Goal: Information Seeking & Learning: Understand process/instructions

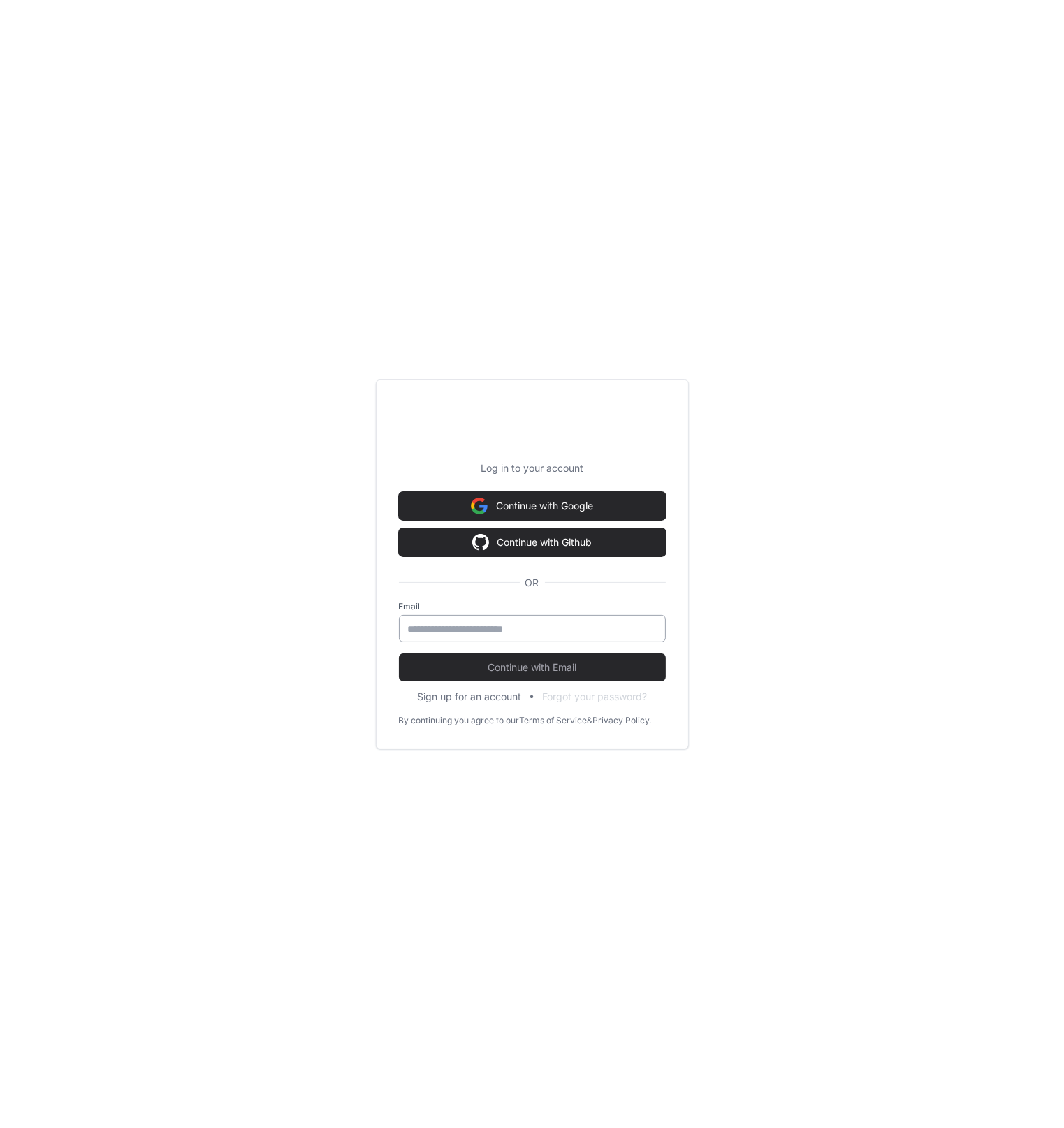
click at [547, 632] on input "email" at bounding box center [533, 628] width 249 height 14
type input "**********"
click at [573, 671] on span "Continue with Email" at bounding box center [533, 667] width 267 height 14
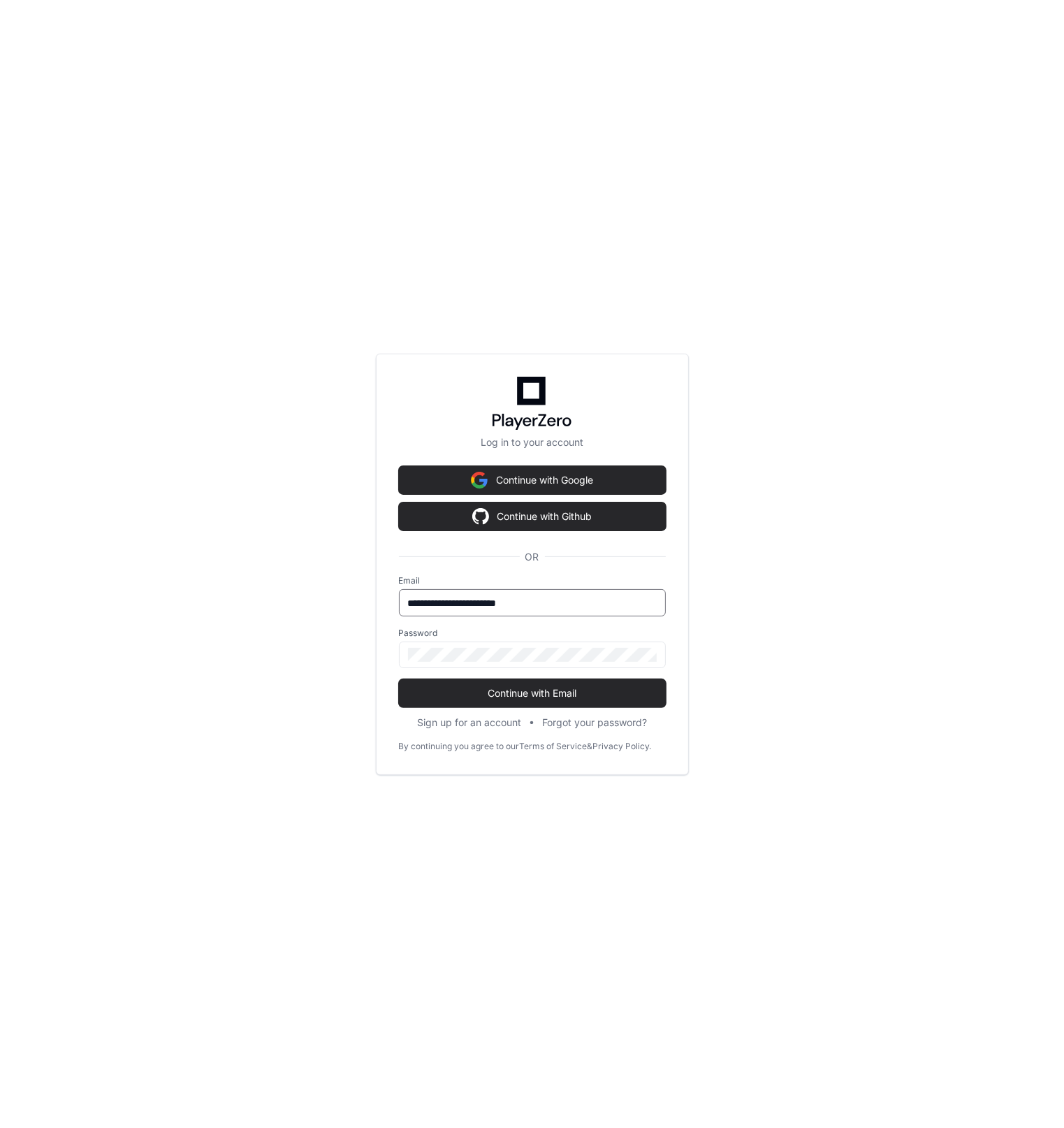
click at [575, 604] on input "**********" at bounding box center [533, 603] width 249 height 14
click at [399, 679] on button "Continue with Email" at bounding box center [533, 693] width 267 height 28
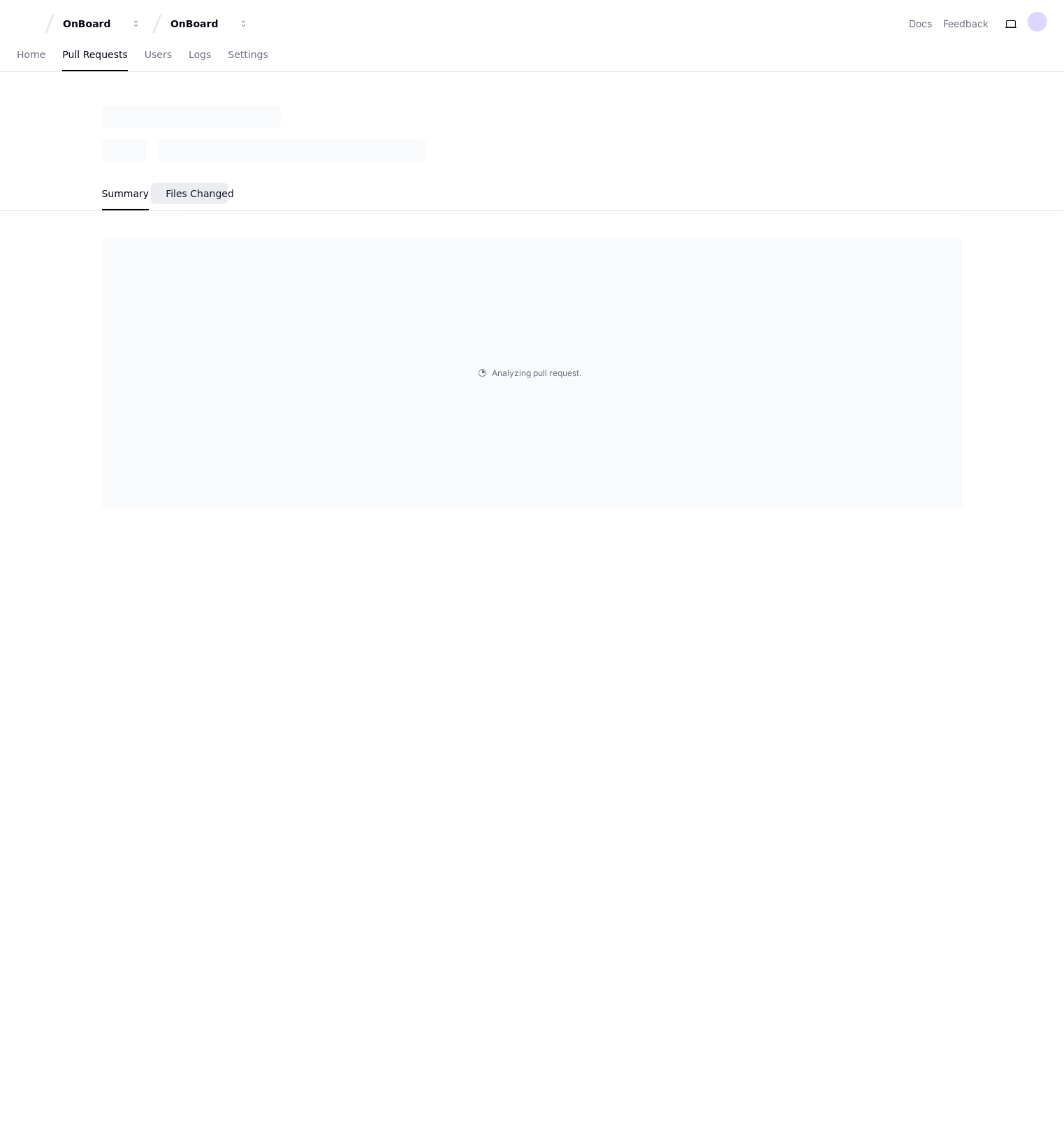
click at [200, 200] on link "Files Changed" at bounding box center [200, 194] width 68 height 32
click at [47, 196] on span "Summary" at bounding box center [40, 193] width 47 height 8
click at [12, 54] on div "Home Pull Requests Users Logs Settings" at bounding box center [532, 56] width 1064 height 33
click at [24, 54] on span "Home" at bounding box center [31, 55] width 29 height 8
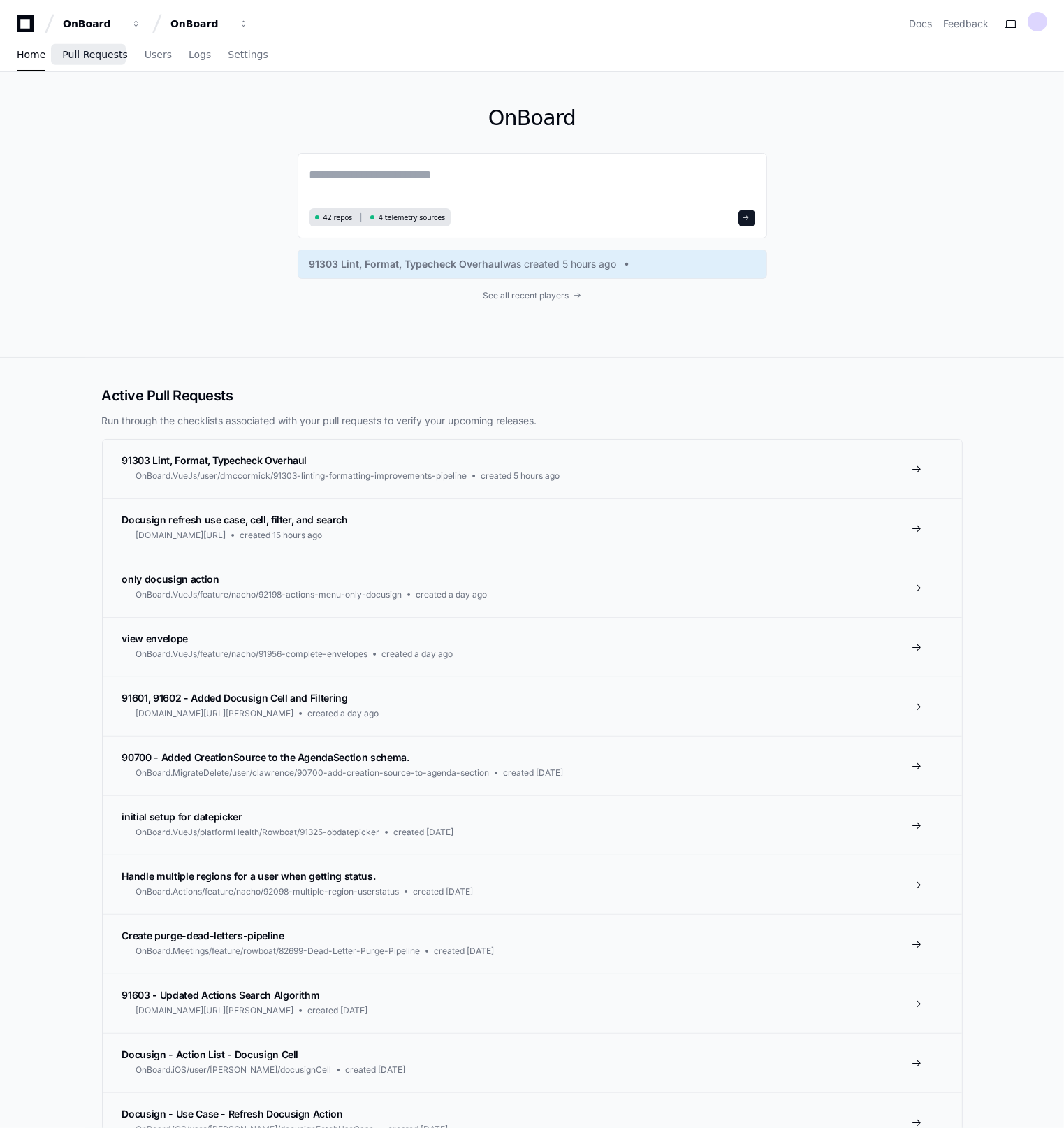
click at [81, 54] on span "Pull Requests" at bounding box center [95, 55] width 65 height 8
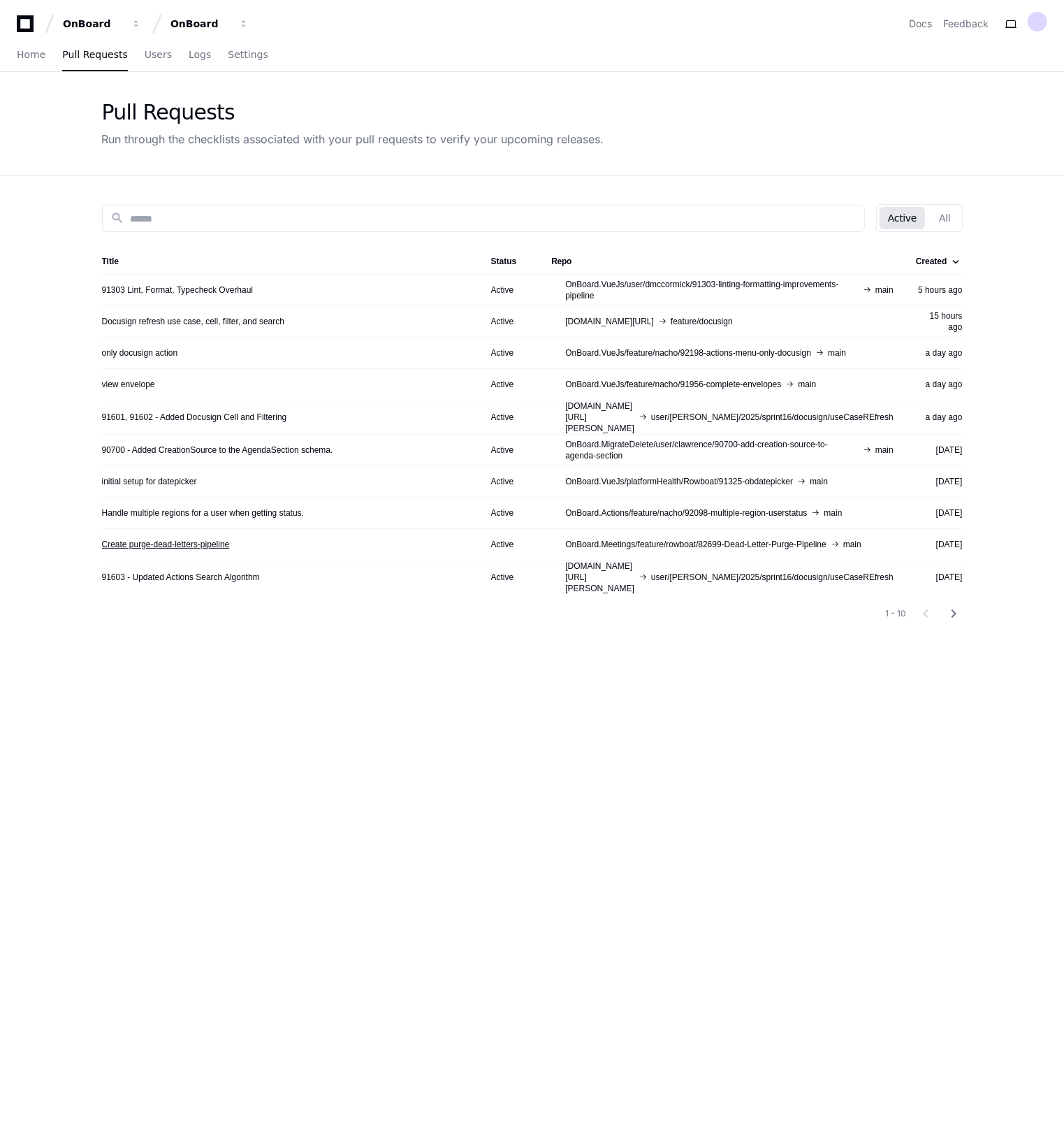
click at [175, 539] on link "Create purge-dead-letters-pipeline" at bounding box center [166, 544] width 128 height 11
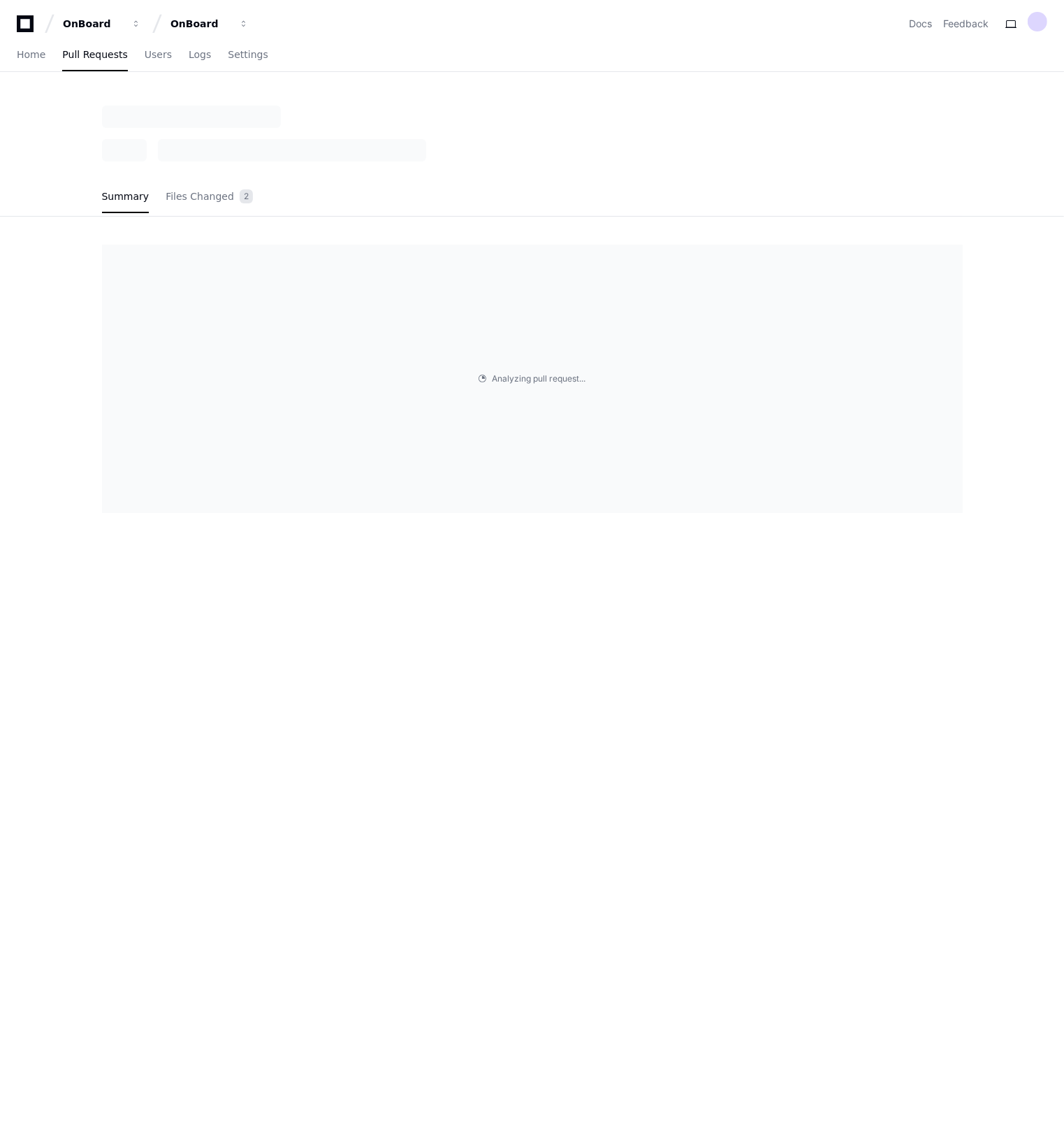
click at [464, 647] on div "Summary Files Changed 2 Analyzing pull request . . ." at bounding box center [532, 669] width 1064 height 1128
click at [433, 587] on div "Summary Files Changed 2 Analyzing pull request . . ." at bounding box center [527, 660] width 1055 height 1109
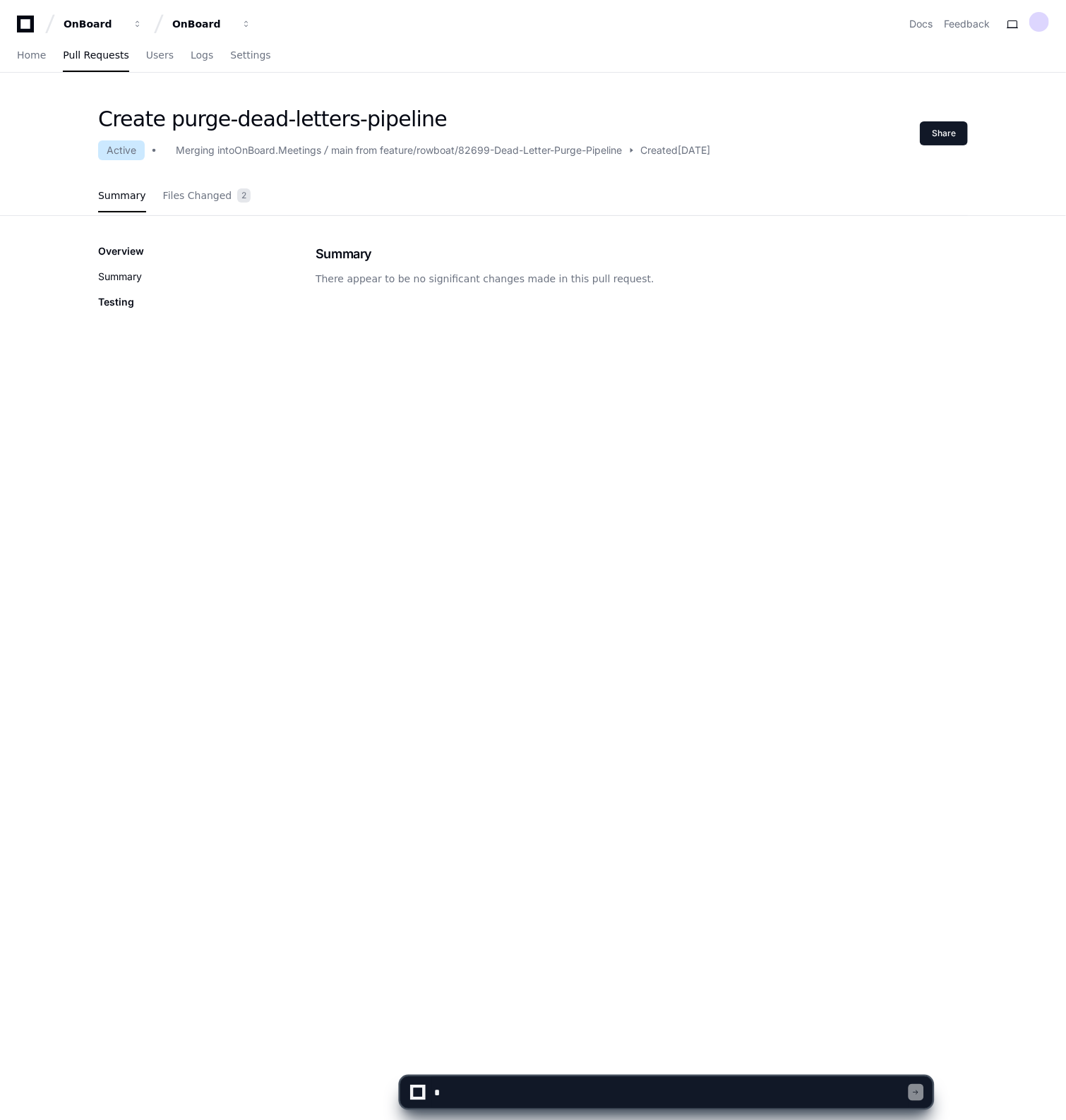
click at [123, 272] on button "Summary" at bounding box center [120, 277] width 44 height 14
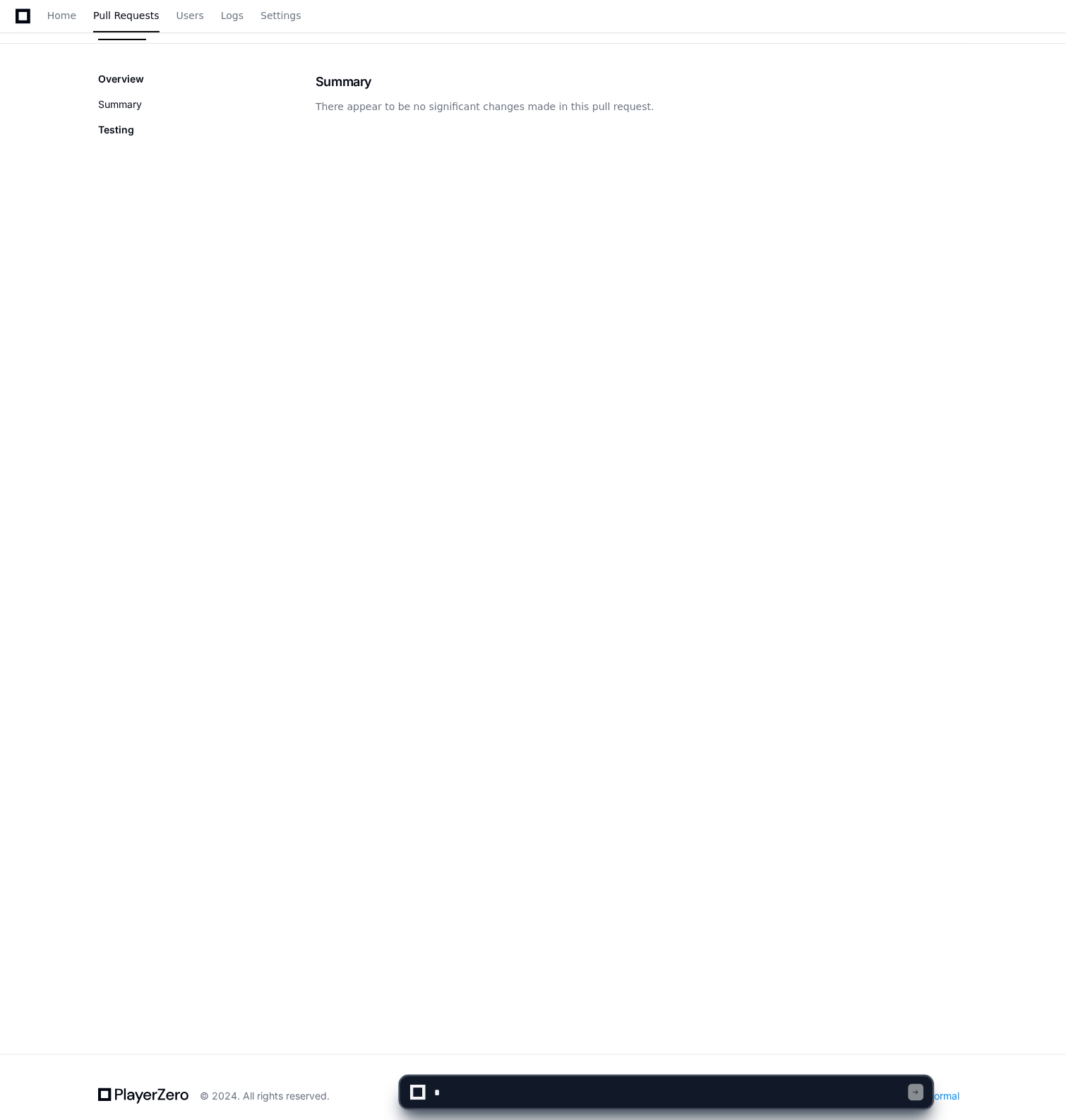
click at [117, 97] on button "Summary" at bounding box center [120, 104] width 44 height 14
click at [118, 132] on p "Testing" at bounding box center [116, 129] width 36 height 14
click at [124, 89] on div "Overview Summary" at bounding box center [121, 91] width 46 height 39
click at [127, 80] on p "Overview" at bounding box center [121, 79] width 46 height 14
click at [126, 108] on button "Summary" at bounding box center [120, 104] width 44 height 14
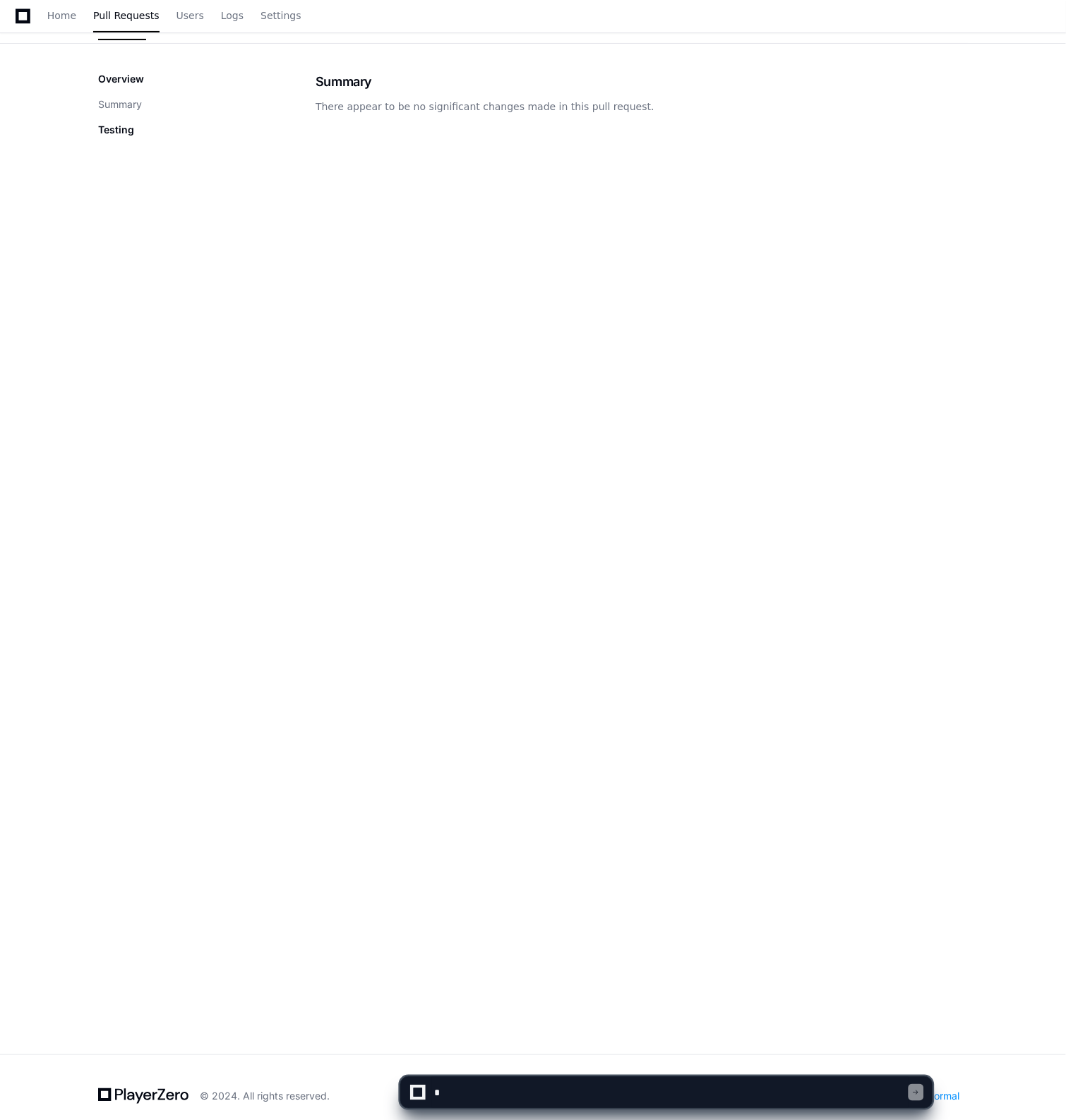
scroll to position [0, 0]
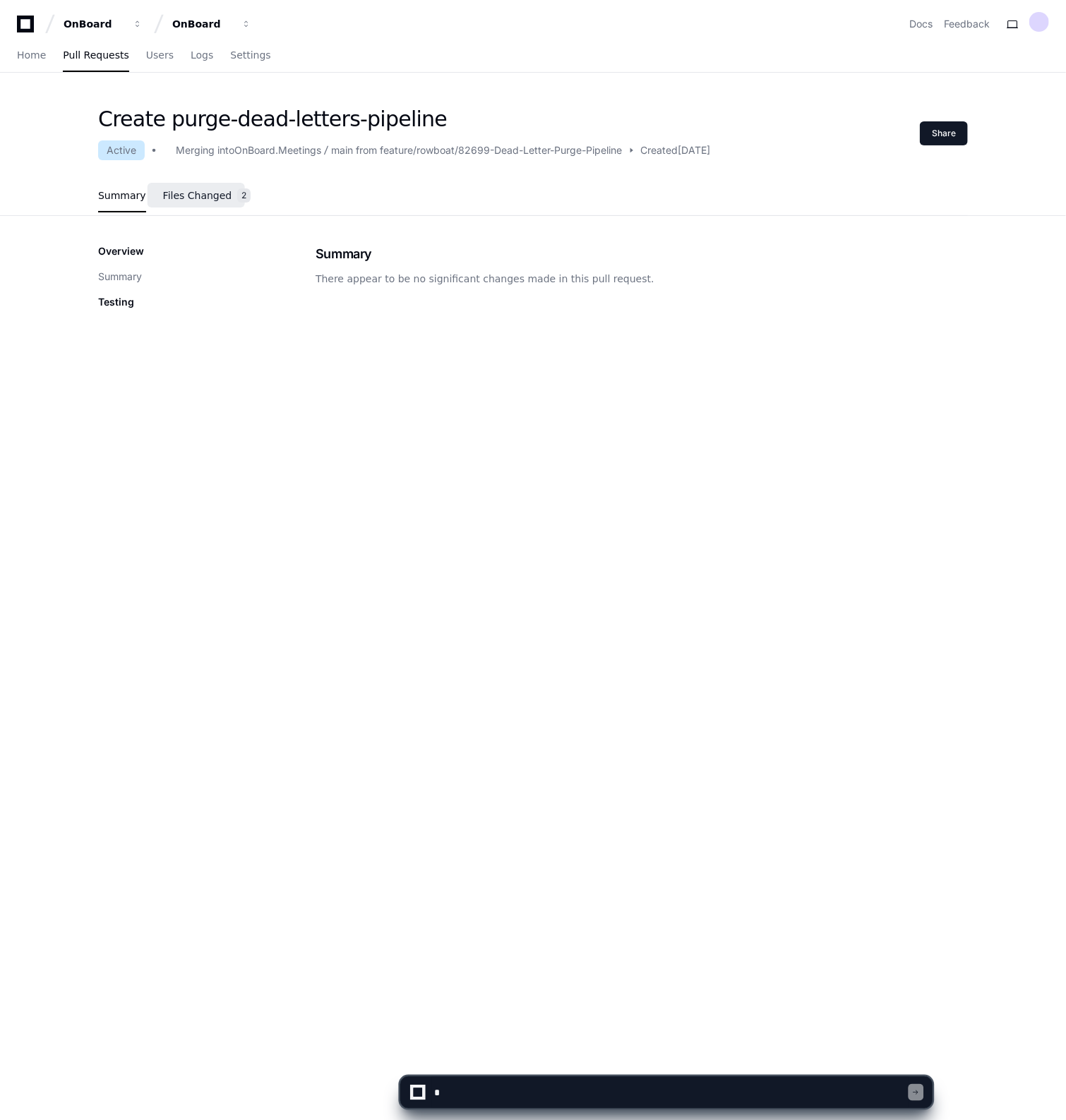
click at [198, 181] on link "Files Changed 2" at bounding box center [206, 195] width 88 height 38
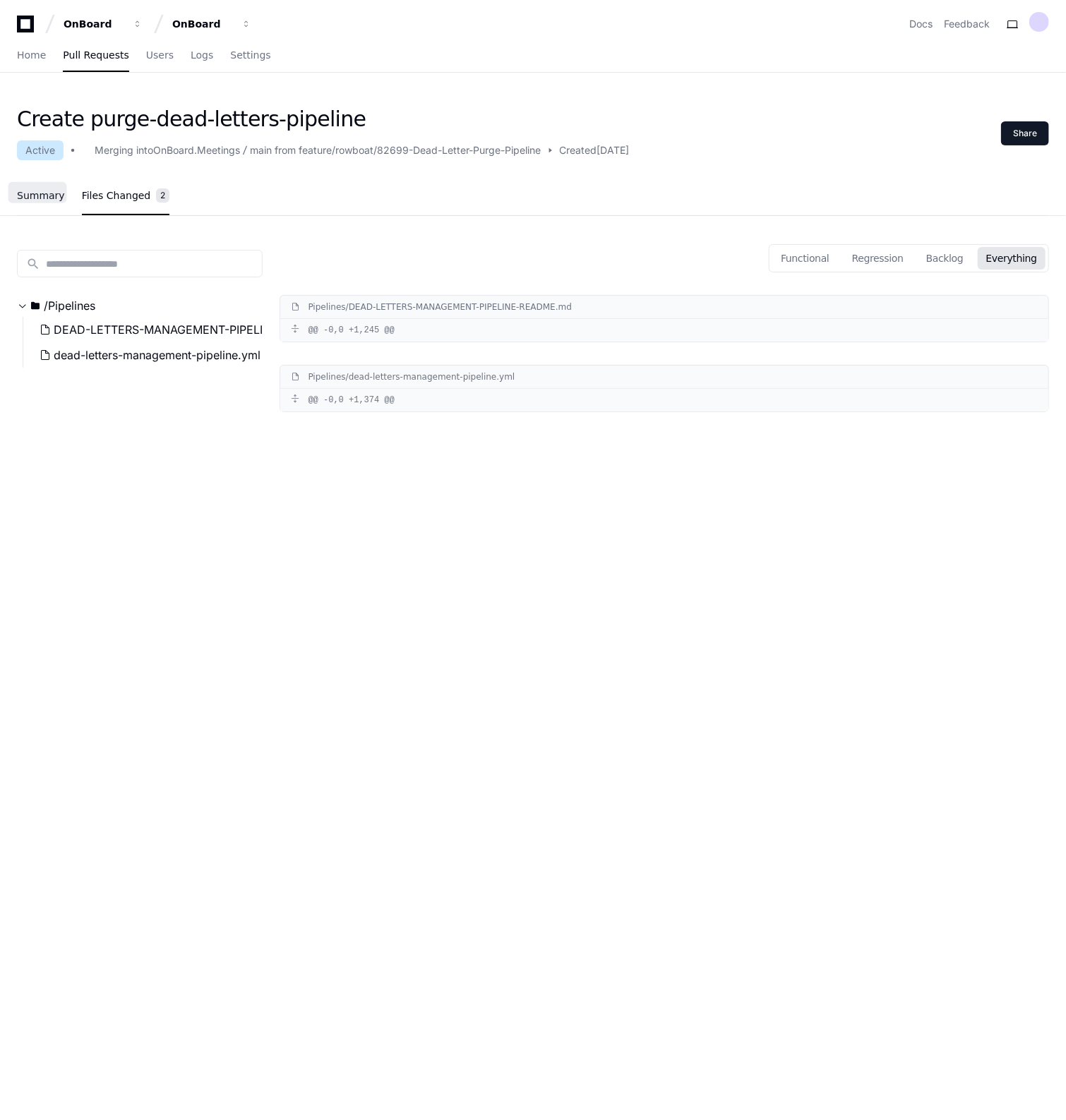
click at [53, 199] on span "Summary" at bounding box center [40, 195] width 48 height 8
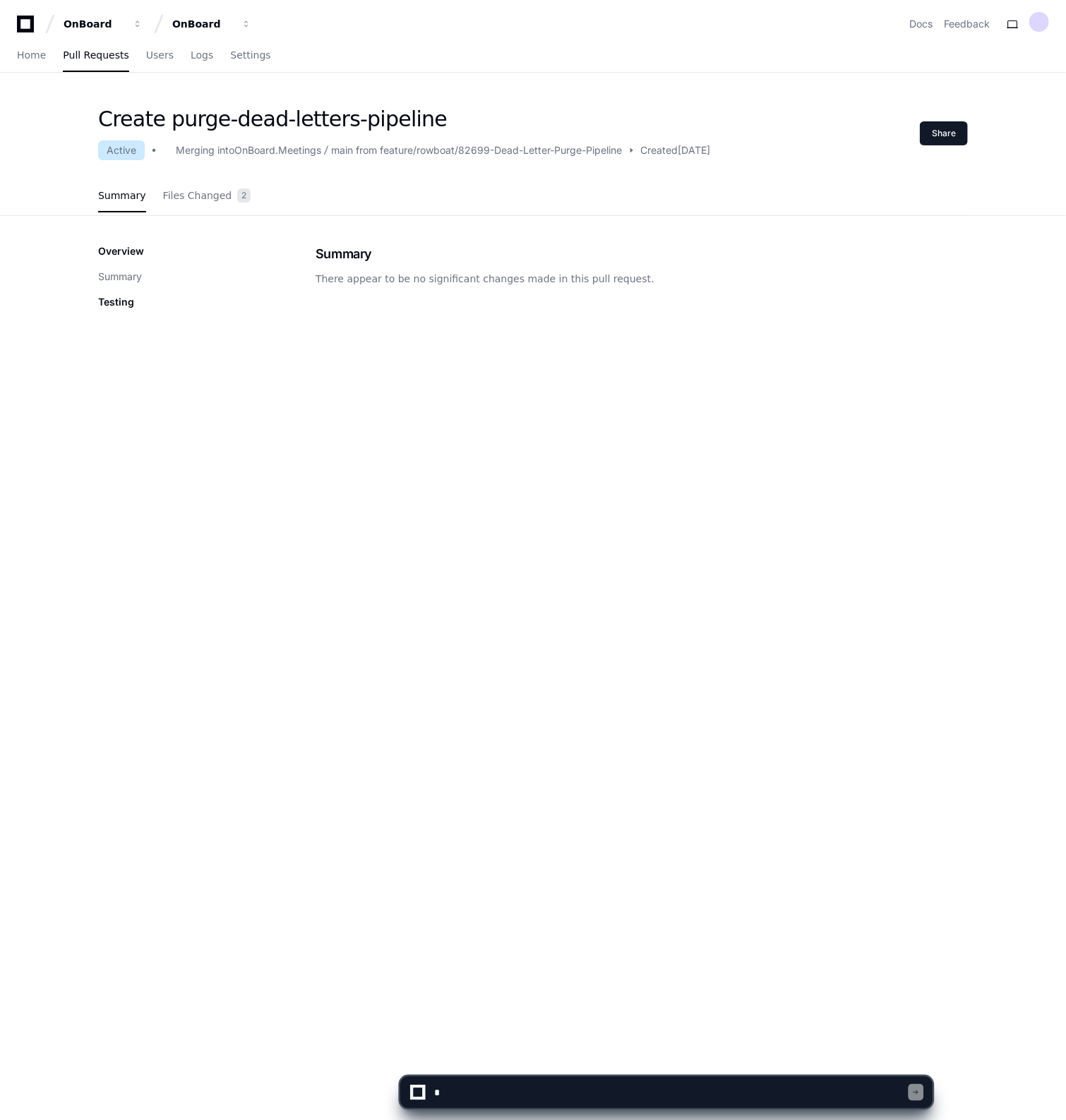
click at [477, 1084] on textarea at bounding box center [669, 1092] width 476 height 31
type textarea "*"
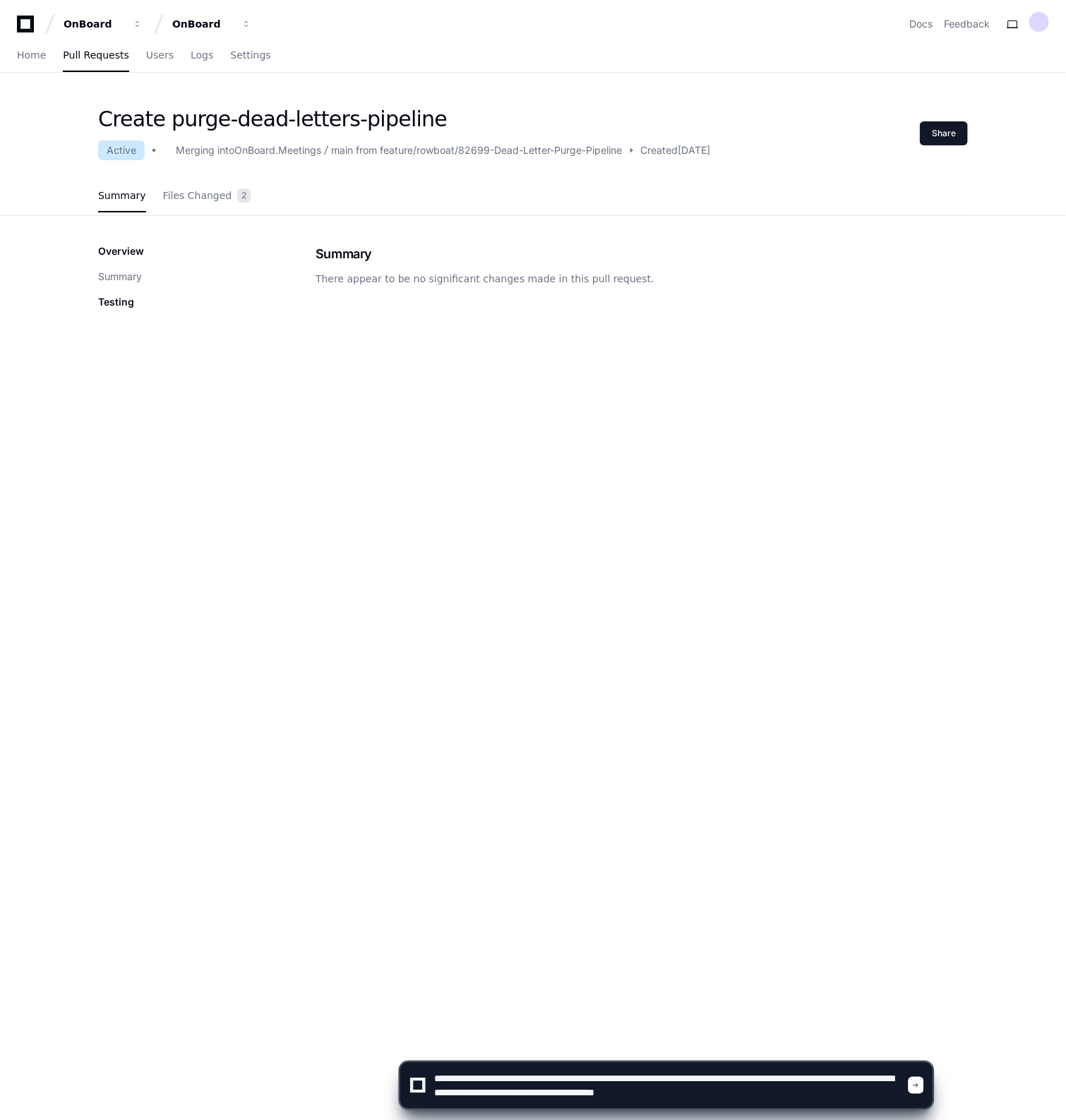
type textarea "**********"
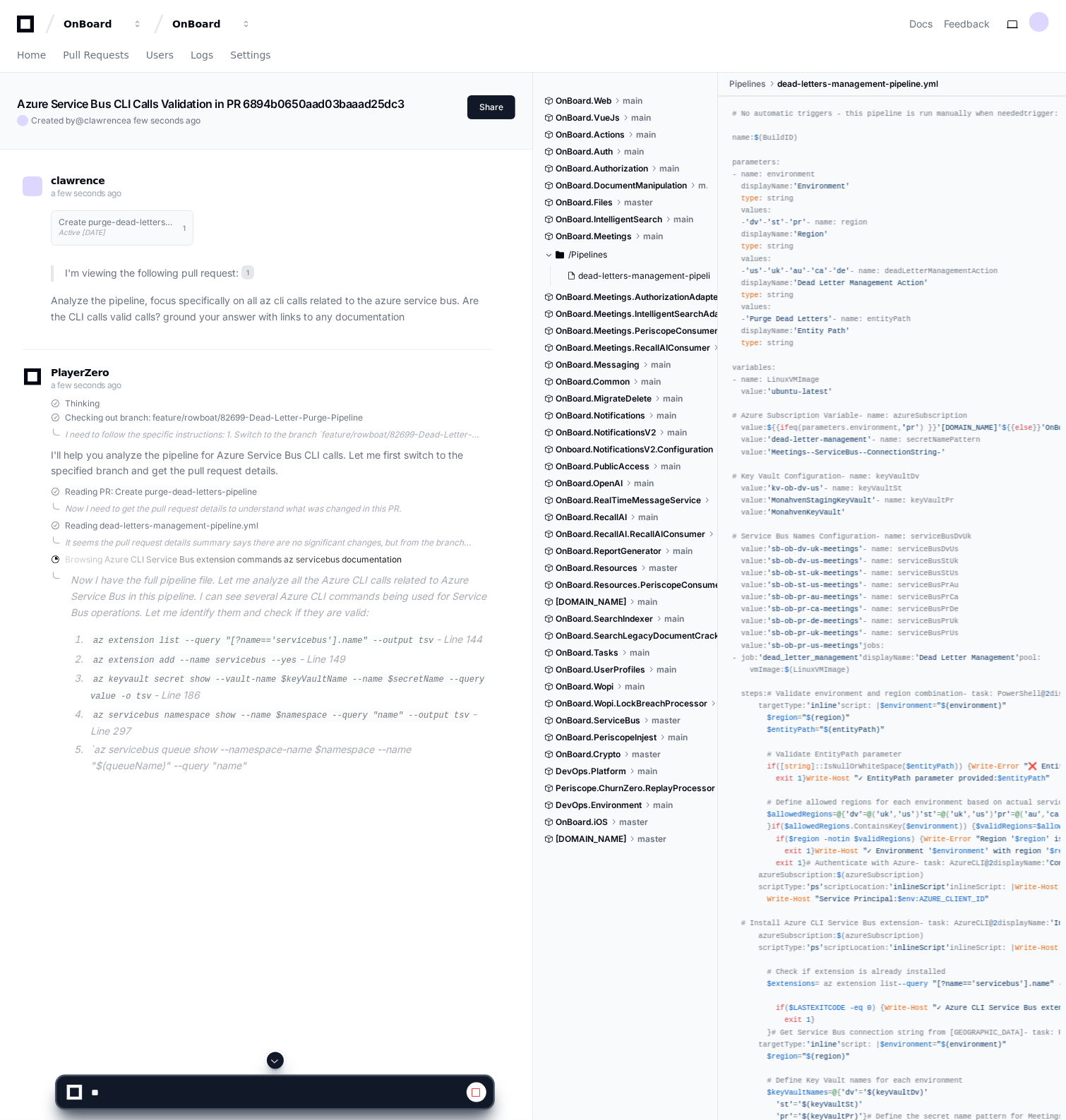
click at [17, 547] on div "clawrence a few seconds ago Create purge-dead-letters-pipeline Active [DATE] 1 …" at bounding box center [266, 475] width 498 height 653
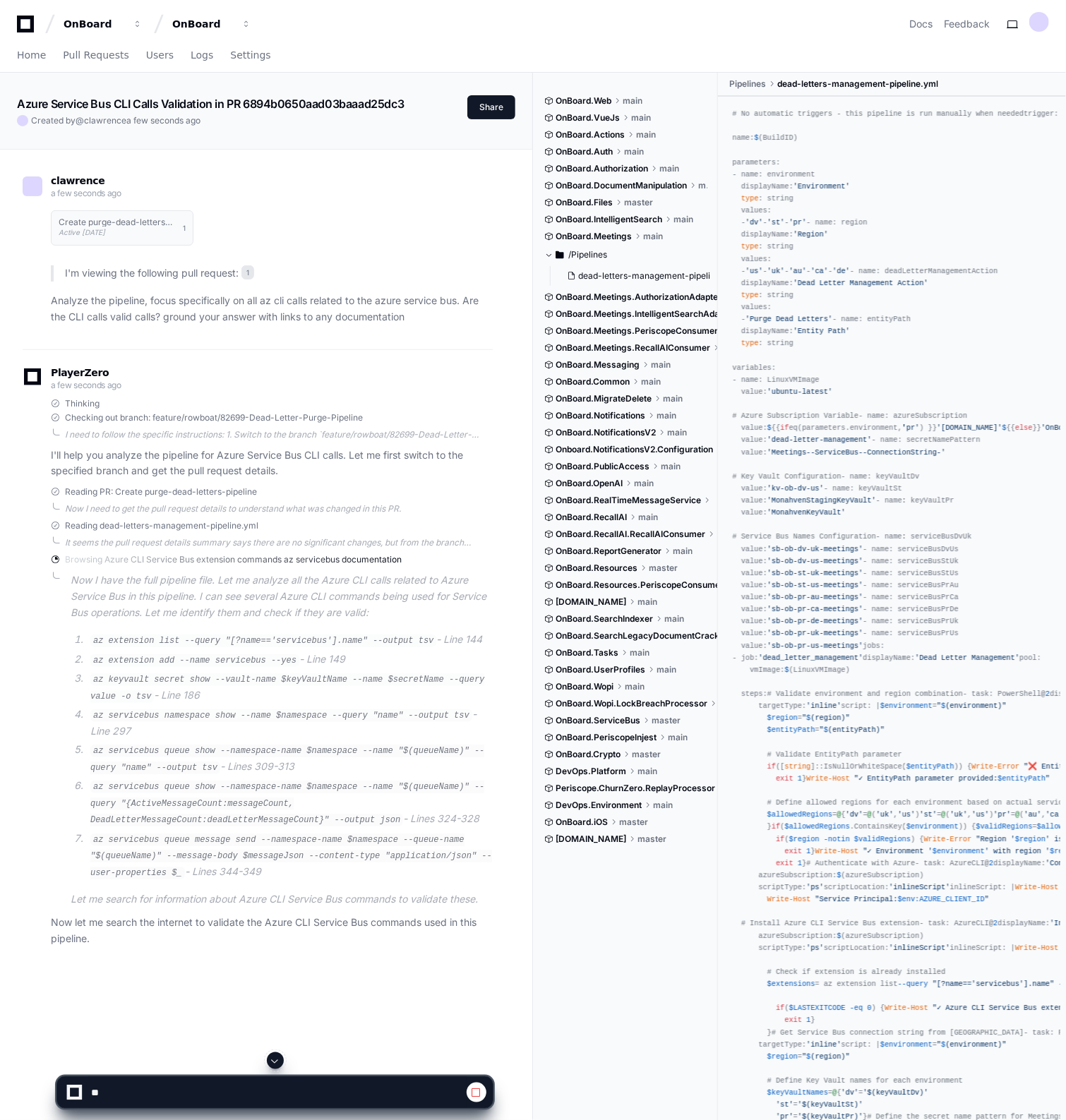
click at [568, 936] on div "OnBoard.Web main OnBoard.VueJs main OnBoard.Actions main OnBoard.Auth main OnBo…" at bounding box center [631, 614] width 174 height 1083
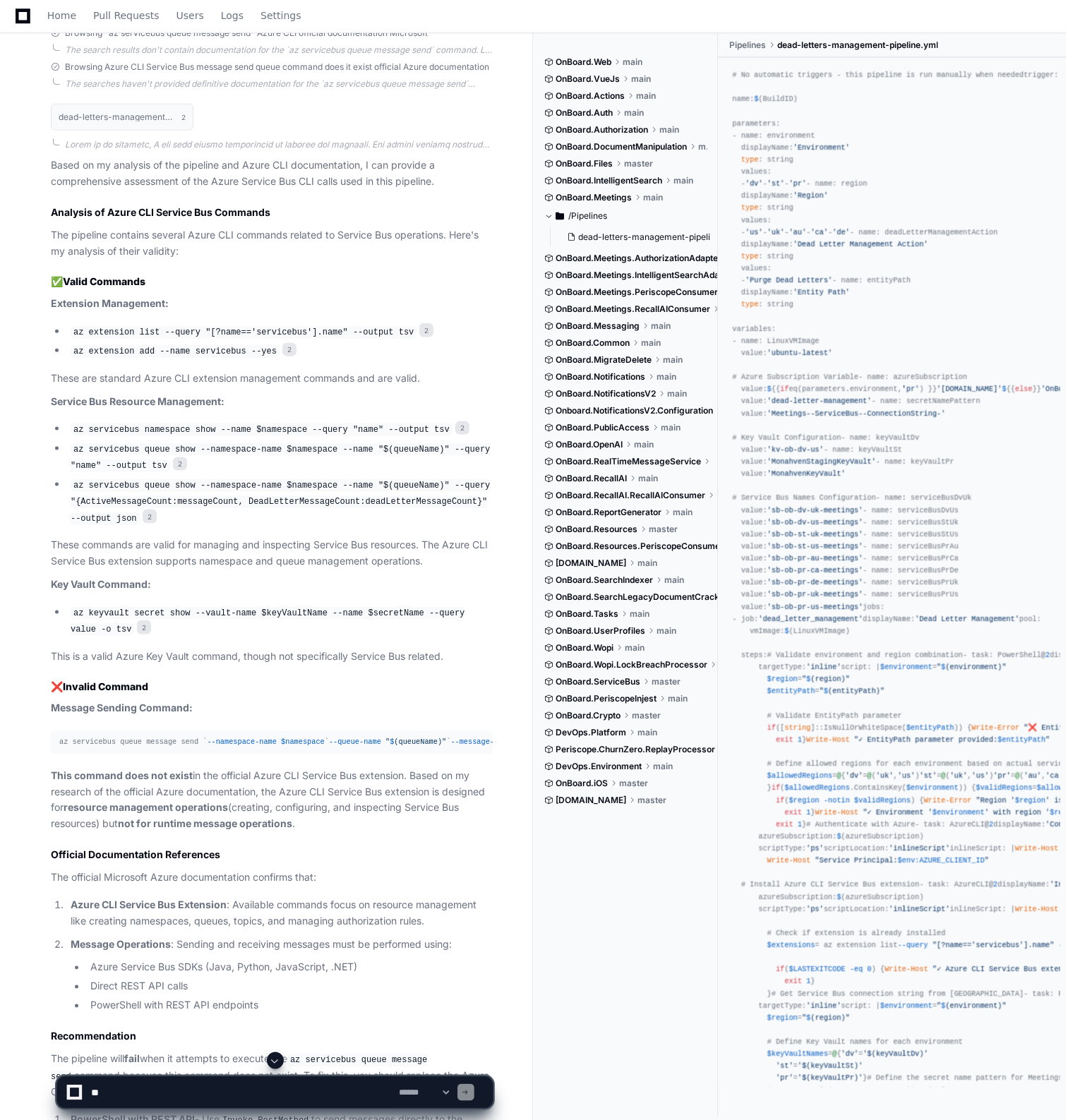
scroll to position [917, 0]
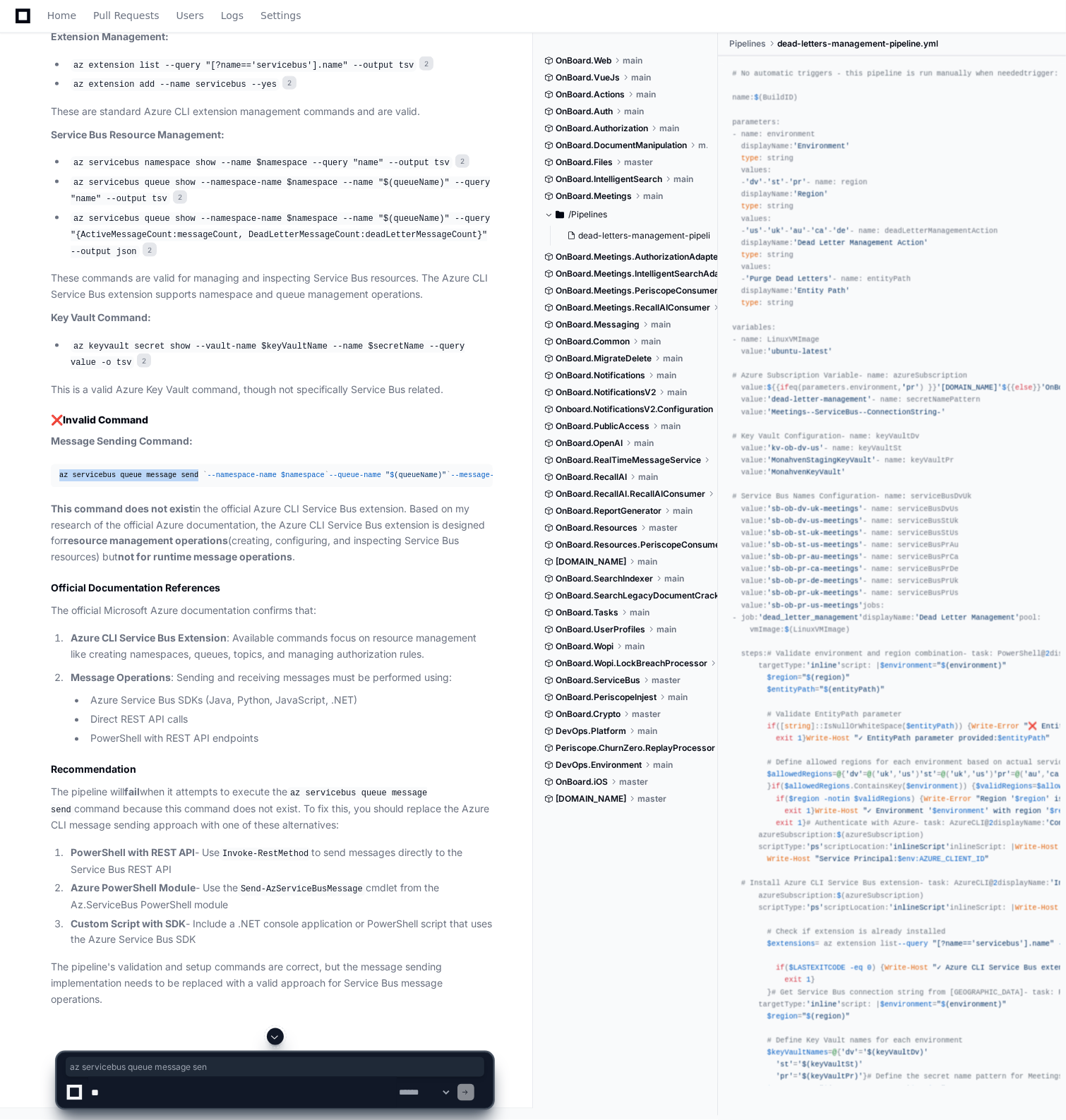
drag, startPoint x: 60, startPoint y: 456, endPoint x: 185, endPoint y: 455, distance: 125.0
click at [185, 470] on div "az servicebus queue message send ` --namespace-name $namespace ` --queue-name "…" at bounding box center [272, 476] width 425 height 12
copy div "az servicebus queue message send"
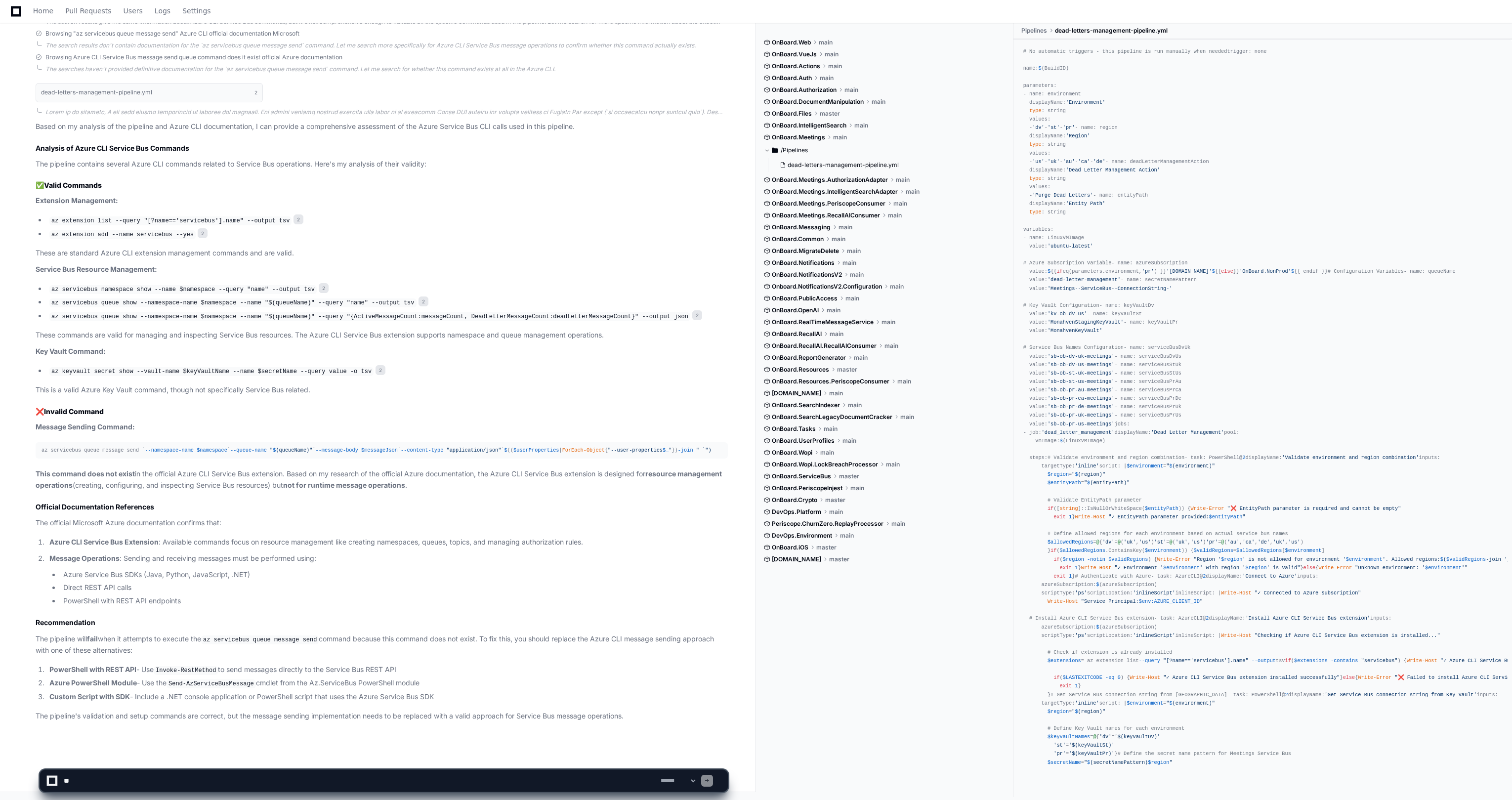
click at [143, 774] on textarea at bounding box center [360, 781] width 597 height 22
click at [136, 780] on textarea at bounding box center [360, 781] width 597 height 22
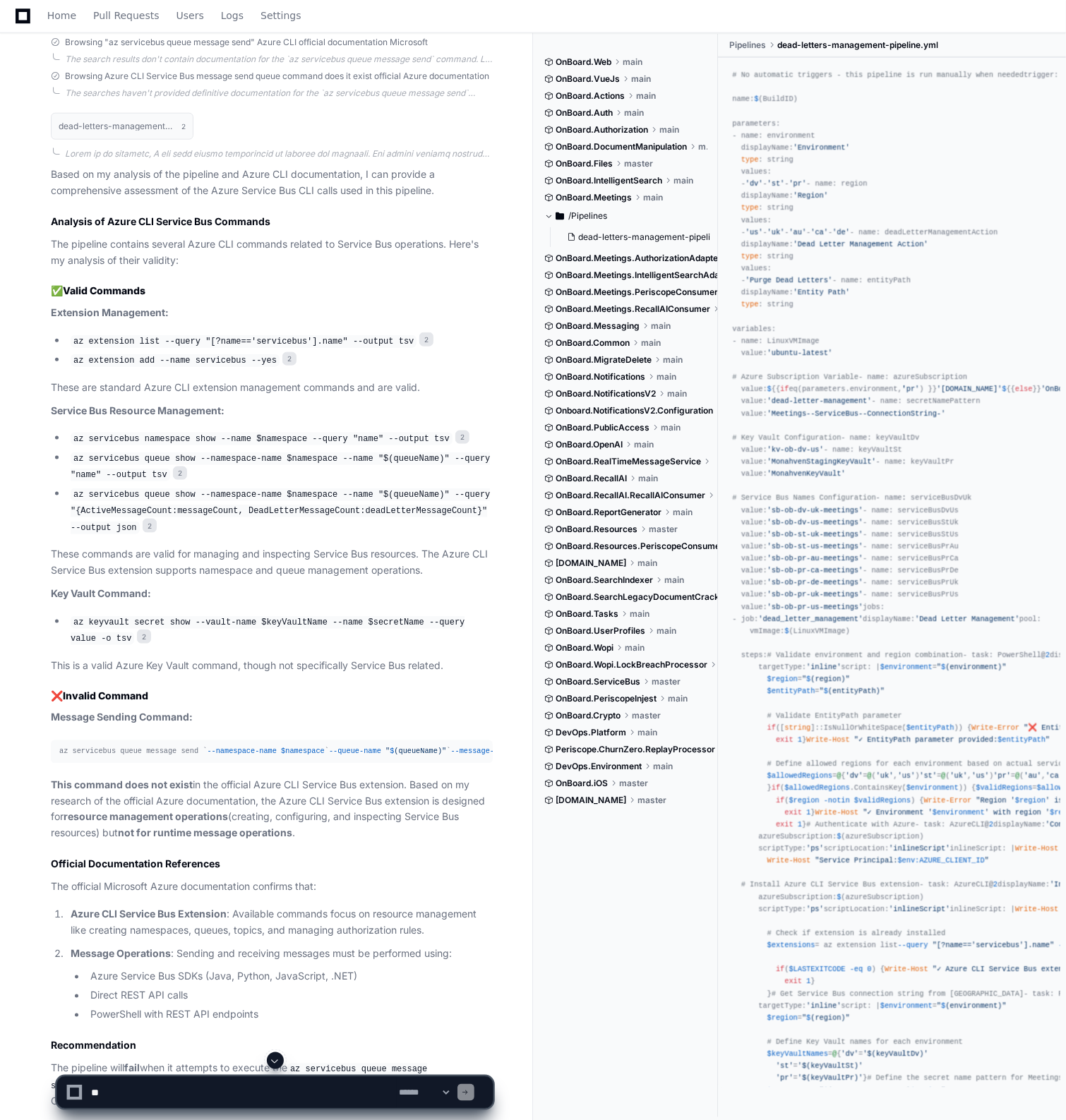
click at [122, 1079] on textarea at bounding box center [242, 1092] width 309 height 31
click at [122, 1079] on textarea at bounding box center [242, 1092] width 309 height 31
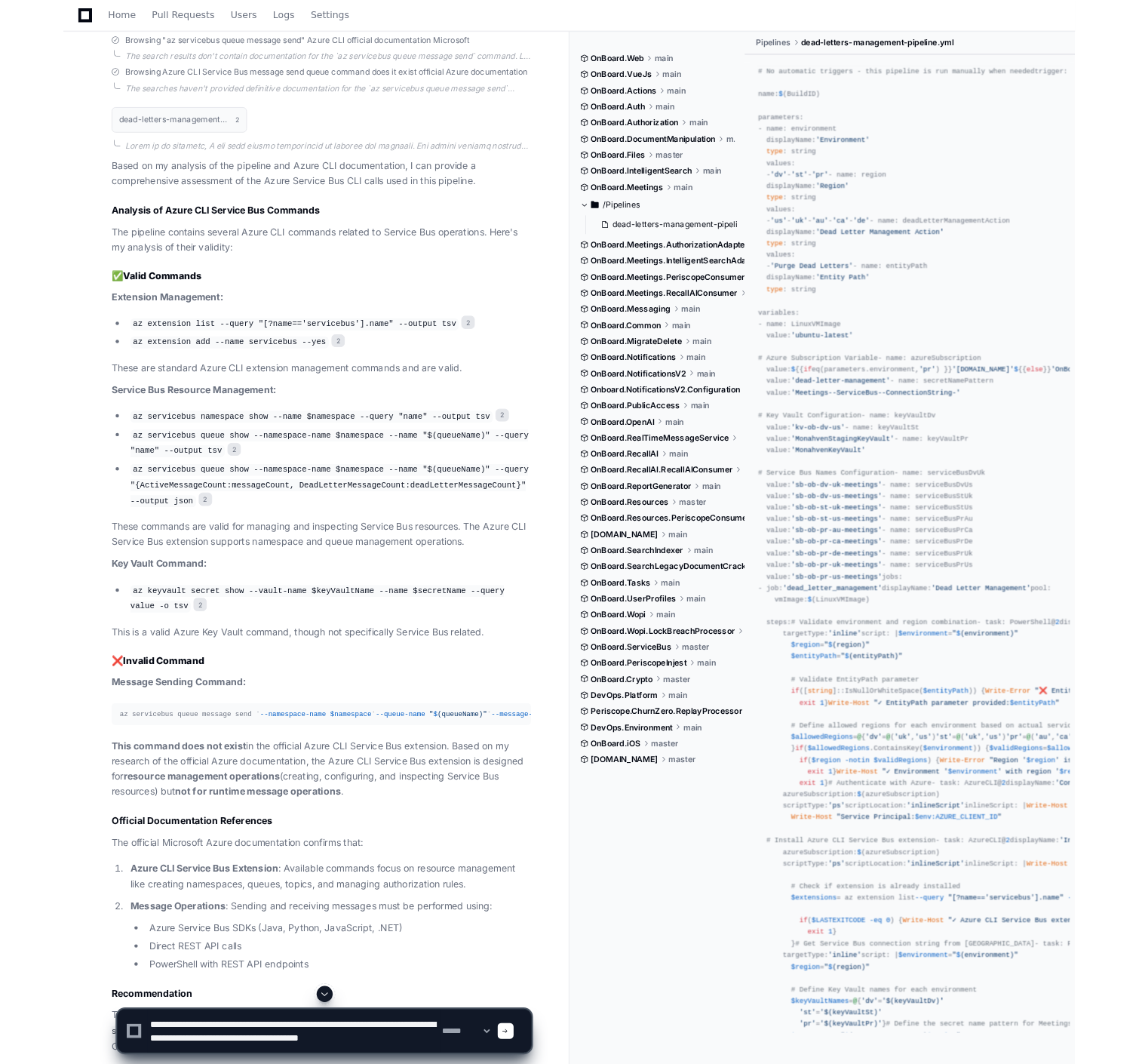
scroll to position [4, 0]
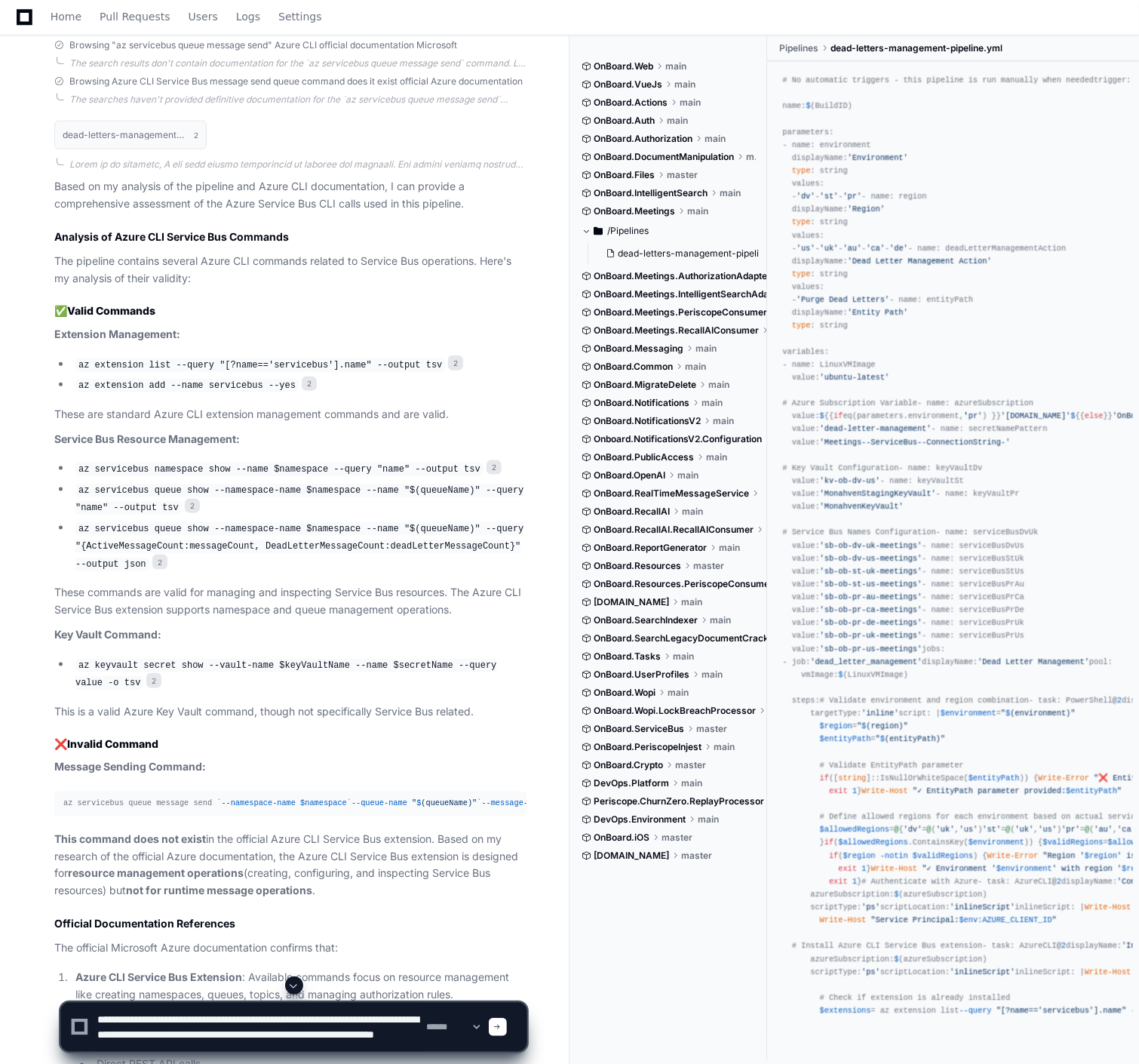
type textarea "**********"
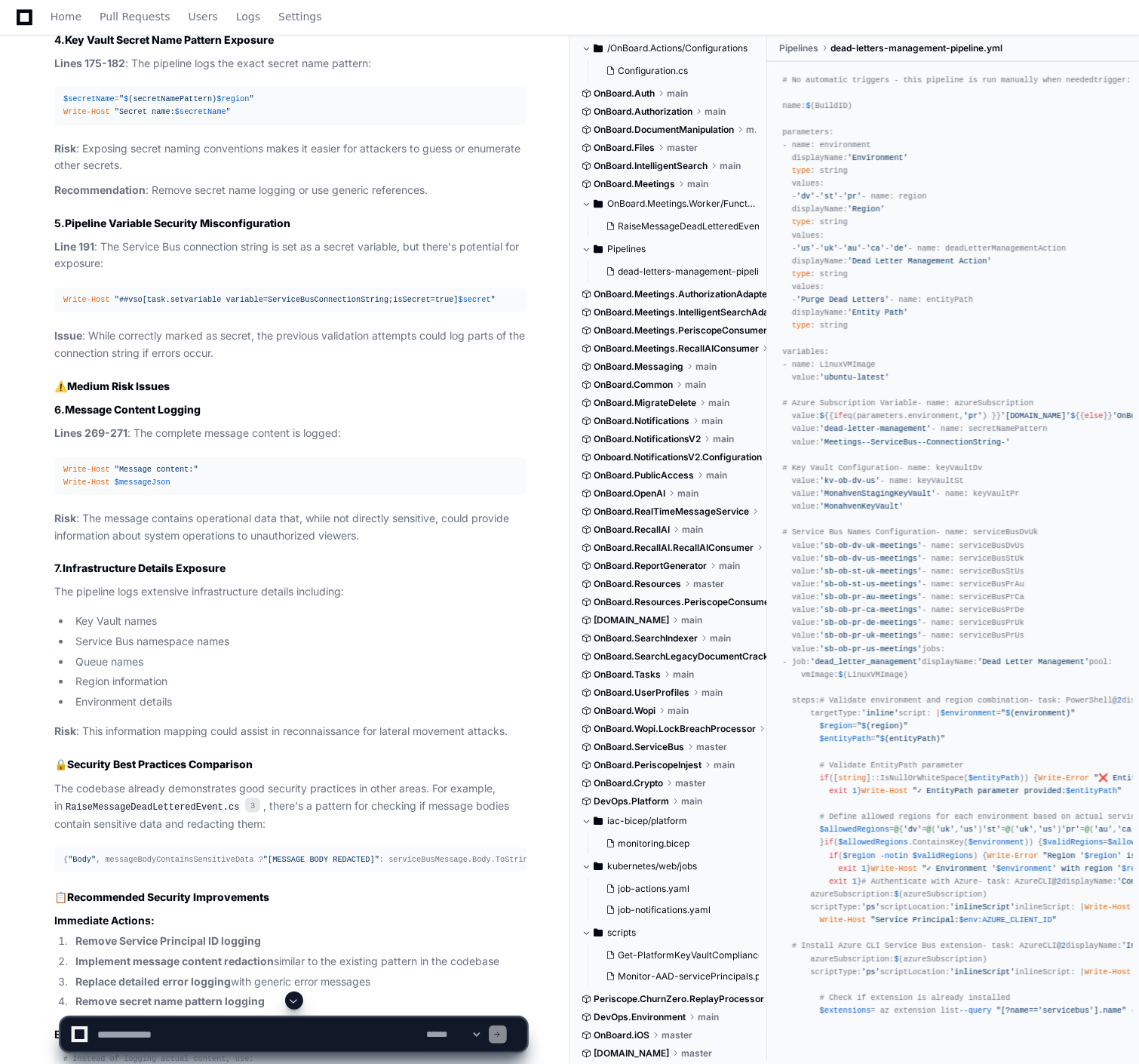
scroll to position [3179, 0]
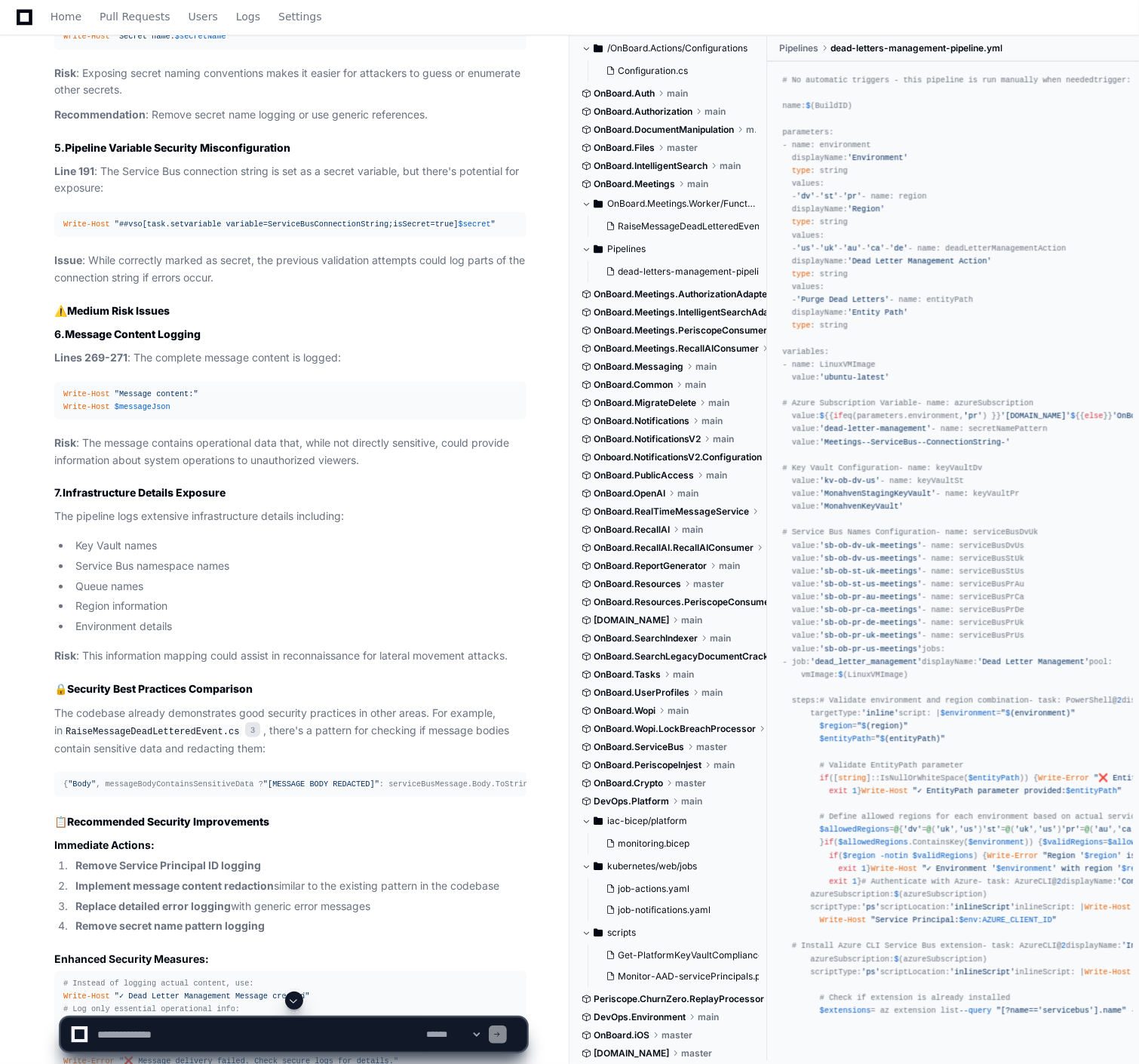
click at [1004, 1050] on div "**********" at bounding box center [569, 1027] width 1139 height 73
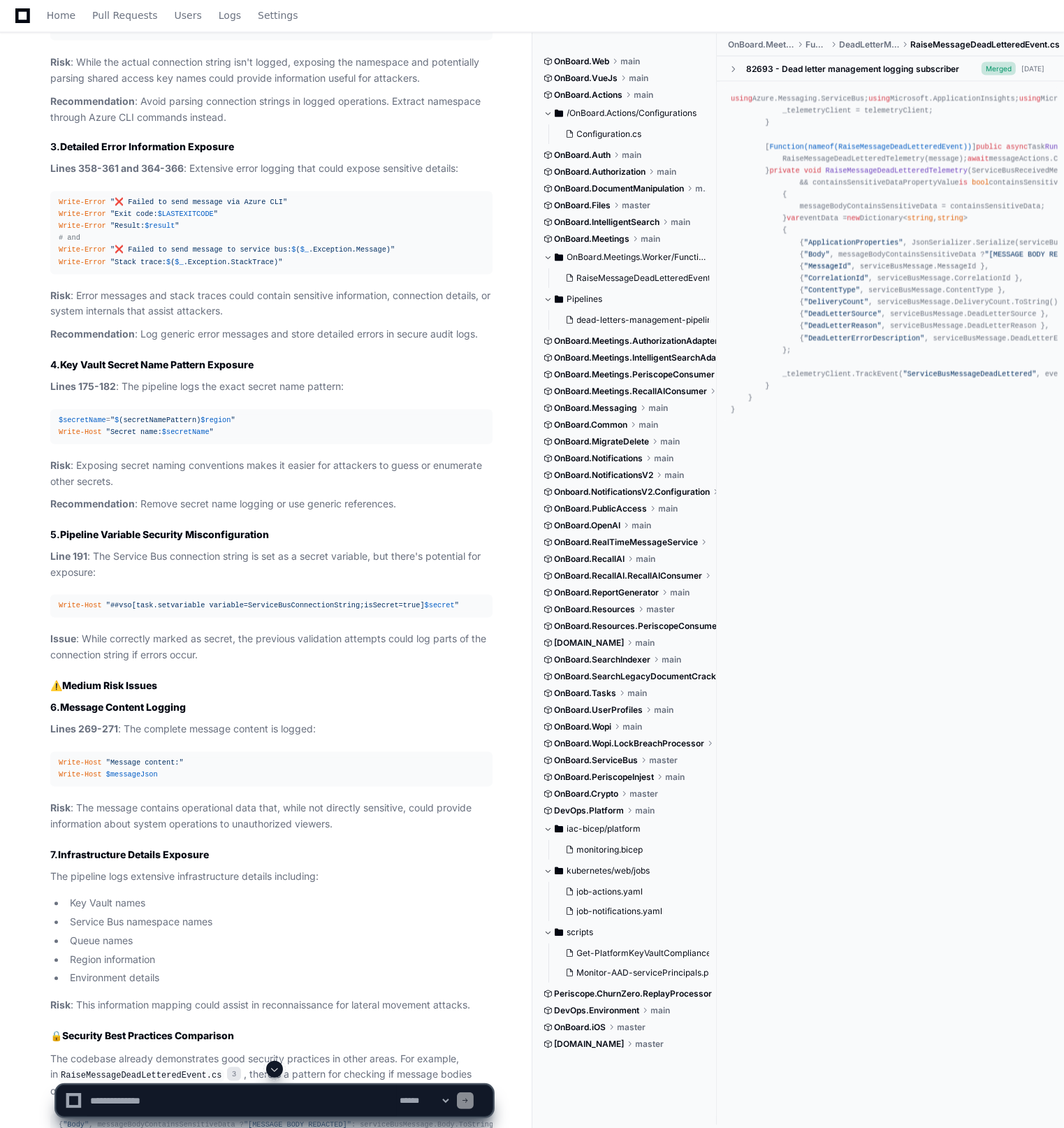
scroll to position [2459, 0]
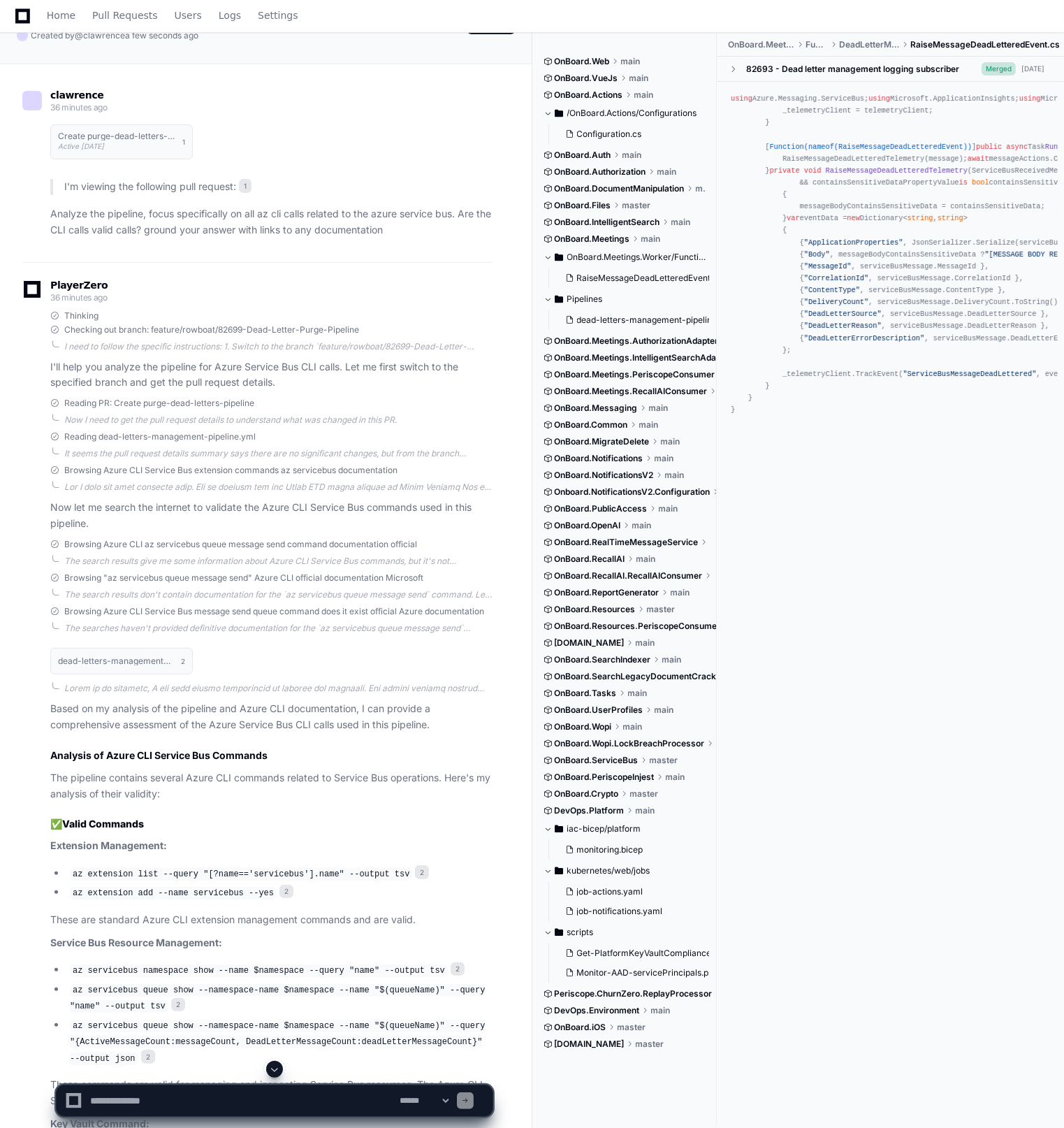
scroll to position [0, 0]
